Goal: Find contact information: Find contact information

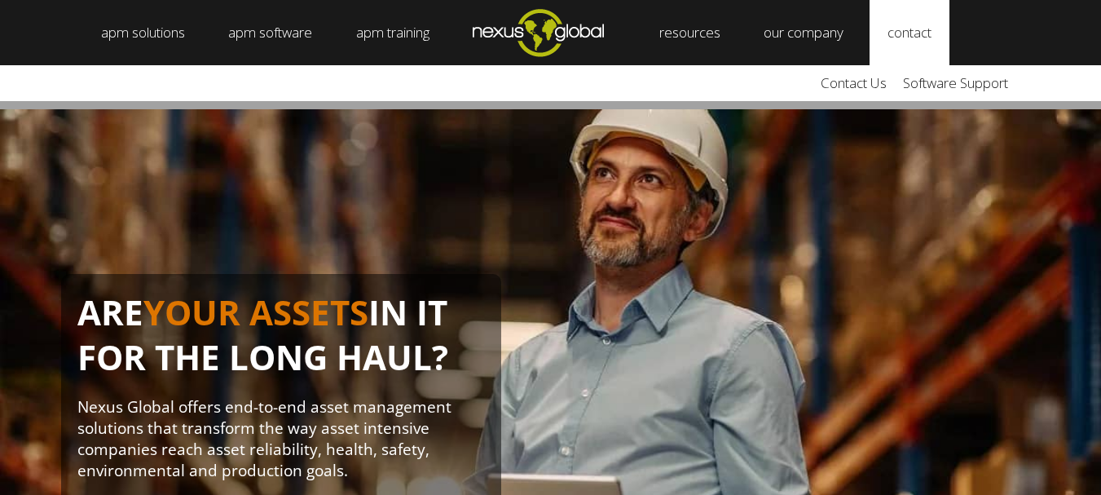
click at [923, 38] on link "contact" at bounding box center [909, 32] width 80 height 65
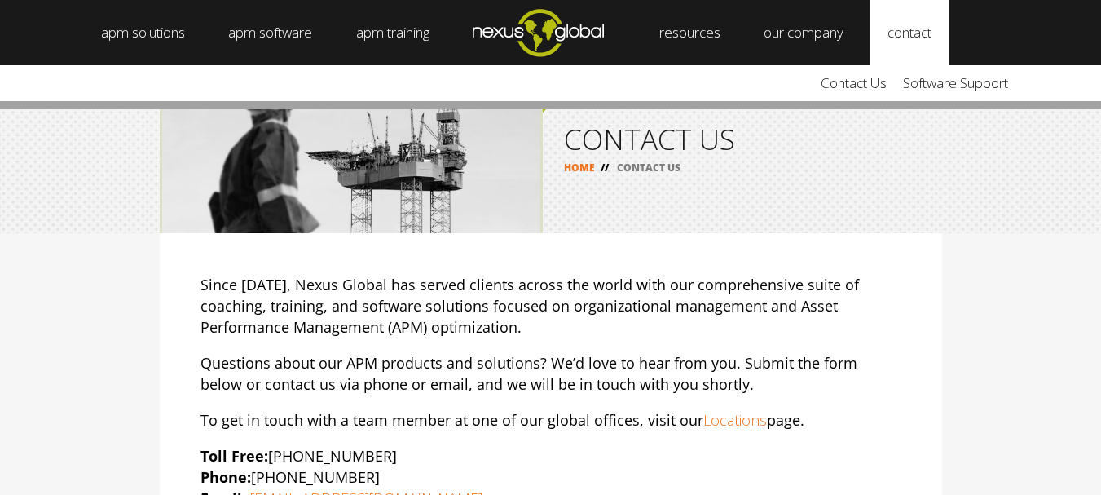
click at [938, 40] on link "contact" at bounding box center [909, 32] width 80 height 65
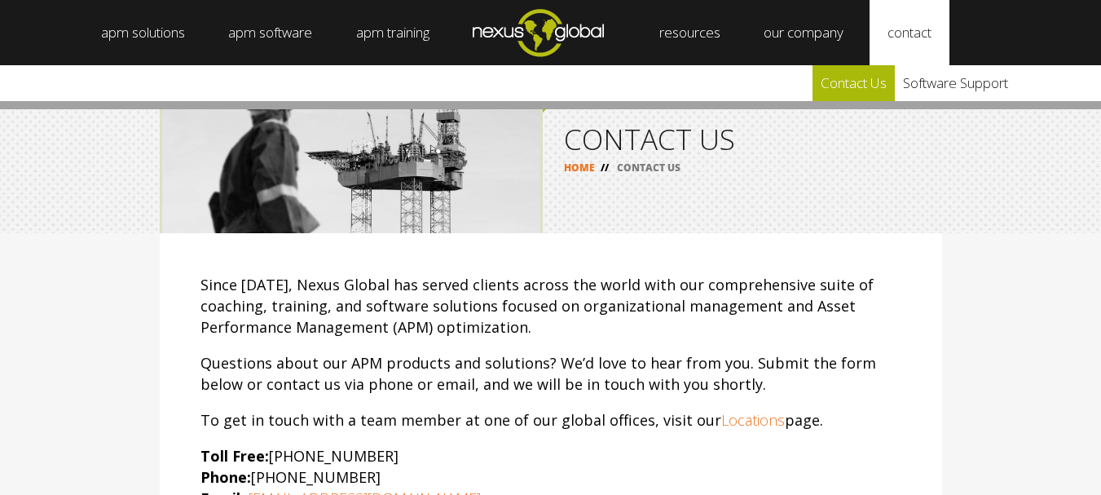
click at [869, 86] on link "Contact Us" at bounding box center [853, 83] width 82 height 36
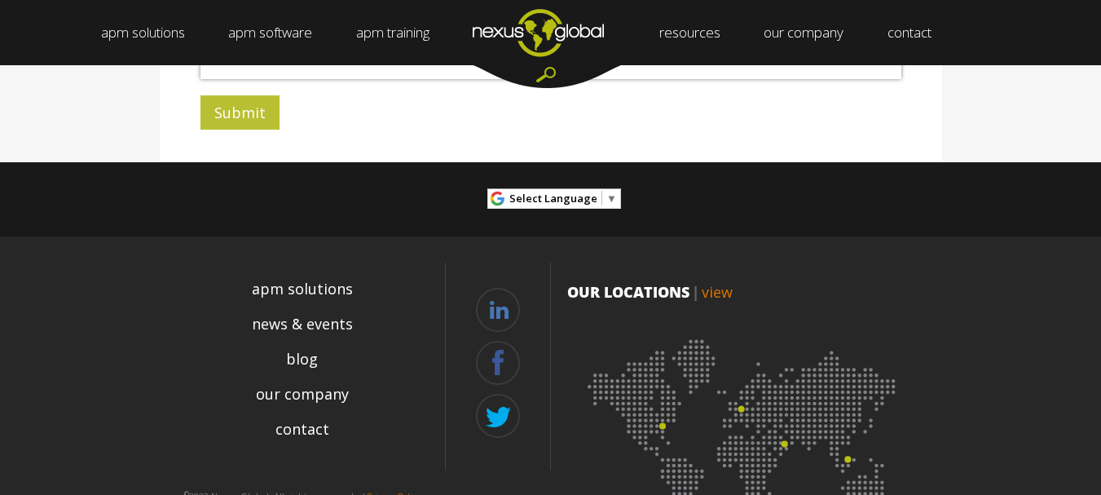
scroll to position [804, 0]
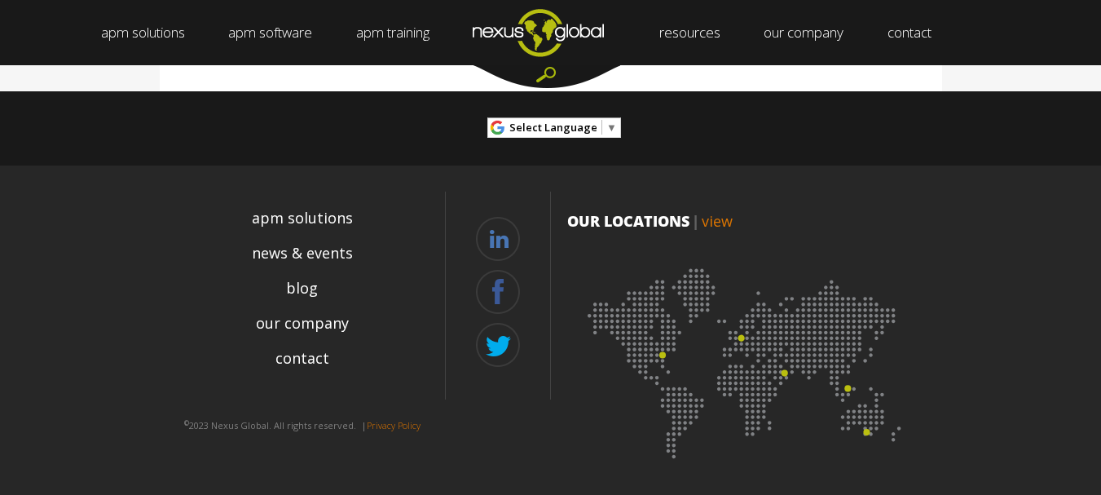
click at [728, 221] on link "view" at bounding box center [717, 221] width 31 height 20
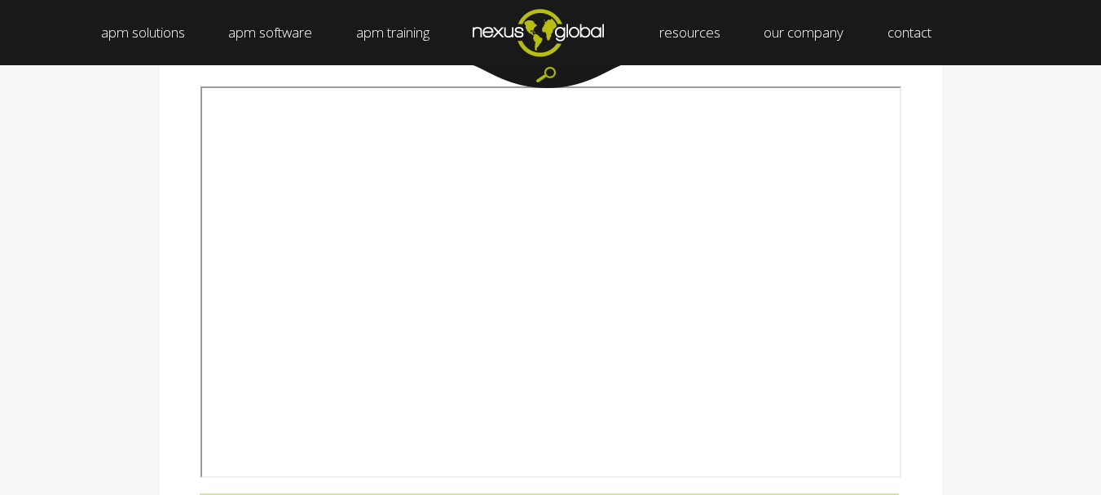
scroll to position [244, 0]
